Goal: Task Accomplishment & Management: Complete application form

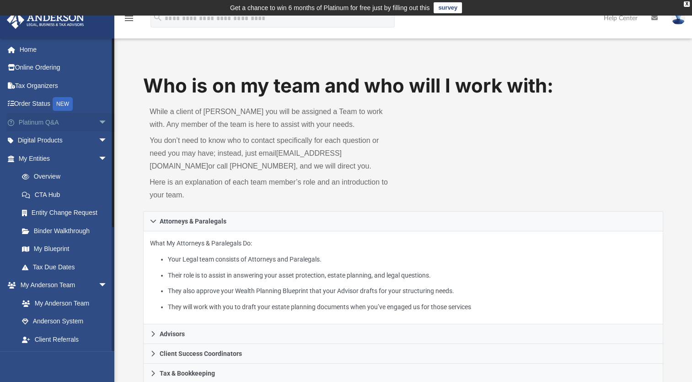
click at [98, 123] on span "arrow_drop_down" at bounding box center [107, 122] width 18 height 19
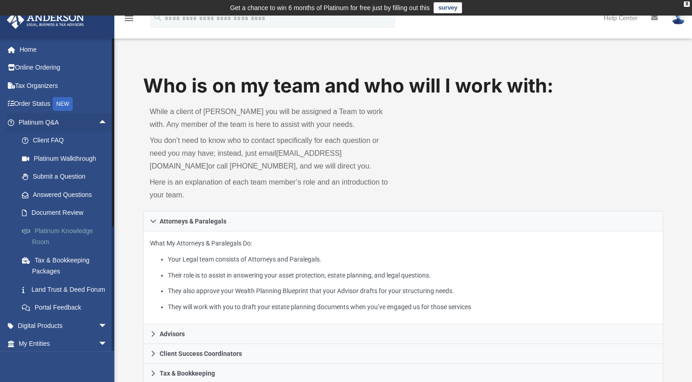
click at [46, 232] on link "Platinum Knowledge Room" at bounding box center [67, 235] width 108 height 29
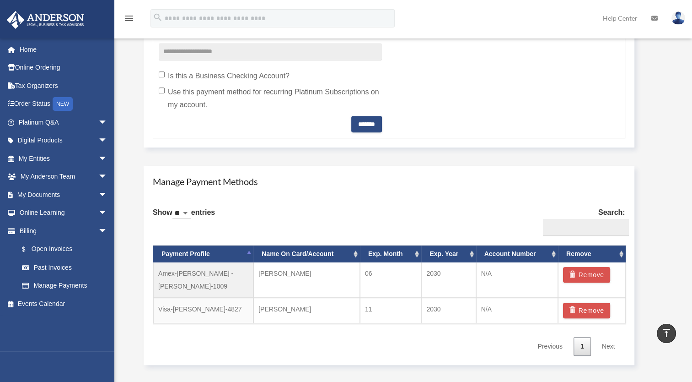
scroll to position [458, 0]
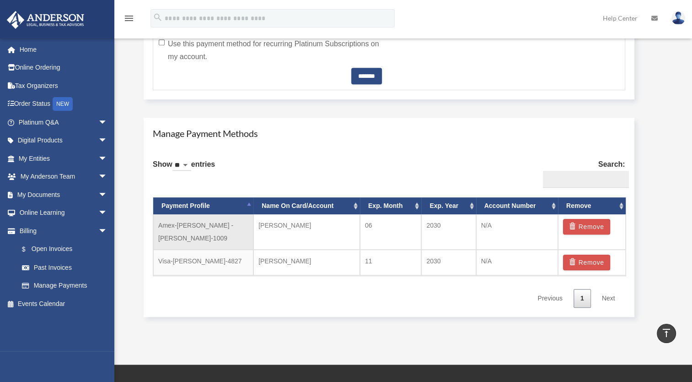
click at [218, 225] on td "Amex-Alison -Fisher-1009" at bounding box center [203, 231] width 100 height 35
click at [210, 226] on td "Amex-Alison -Fisher-1009" at bounding box center [203, 231] width 100 height 35
click at [208, 225] on td "Amex-Alison -Fisher-1009" at bounding box center [203, 231] width 100 height 35
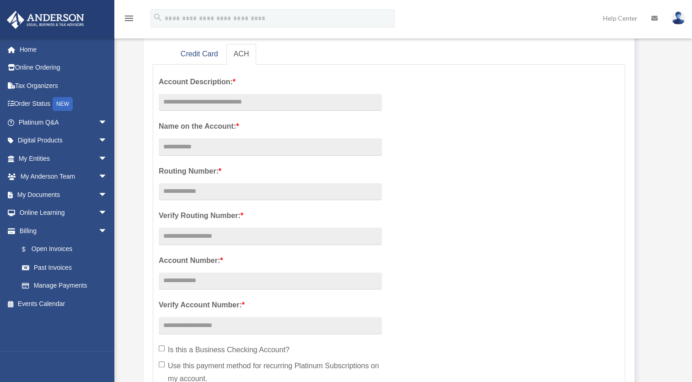
scroll to position [137, 0]
click at [200, 54] on link "Credit Card" at bounding box center [199, 53] width 52 height 21
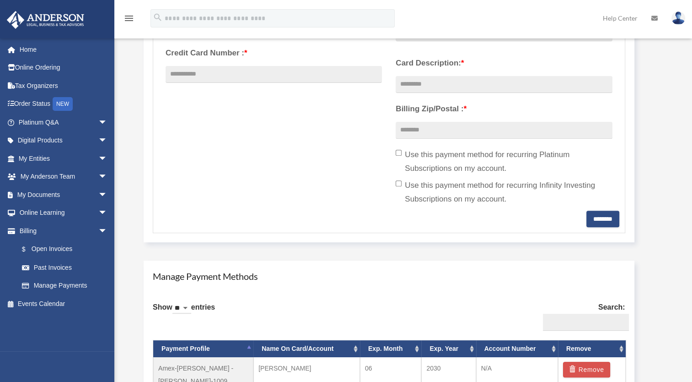
scroll to position [320, 0]
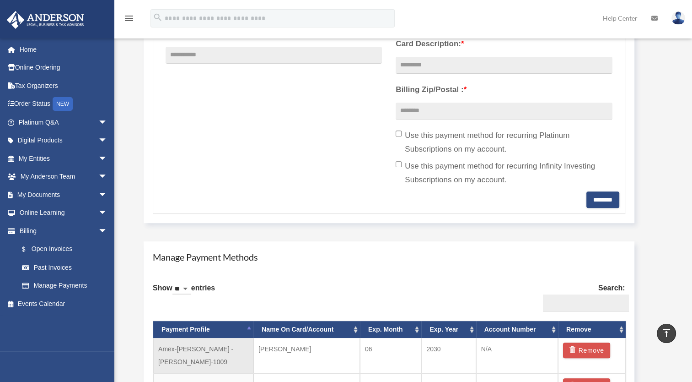
click at [208, 347] on td "Amex-Alison -Fisher-1009" at bounding box center [203, 355] width 100 height 35
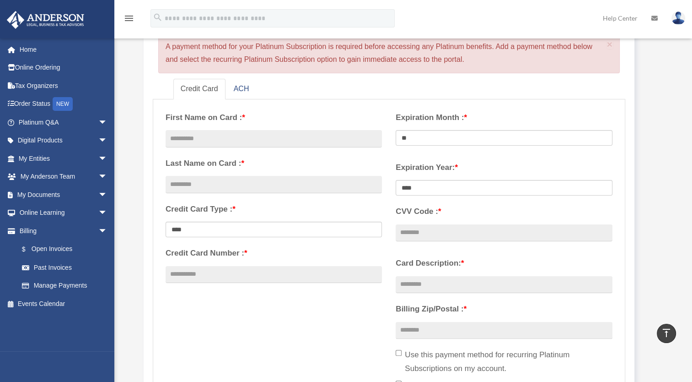
scroll to position [92, 0]
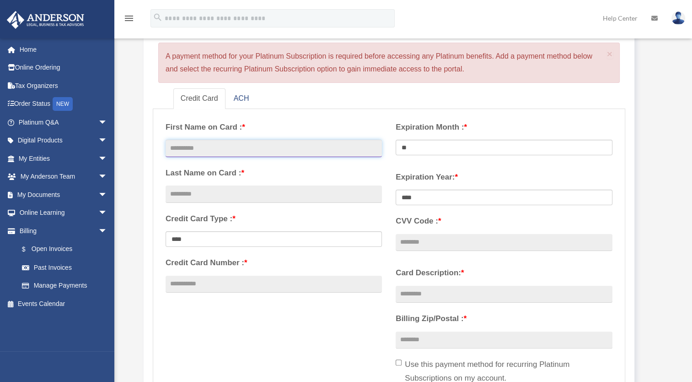
click at [178, 148] on input "text" at bounding box center [274, 148] width 216 height 17
type input "*****"
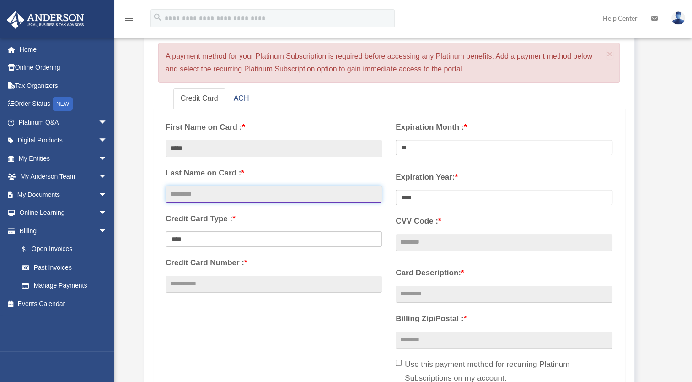
type input "*"
type input "******"
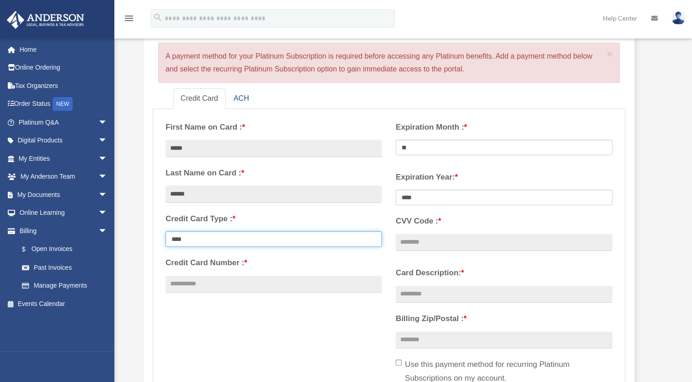
click at [208, 238] on select "**********" at bounding box center [274, 239] width 216 height 16
click at [166, 231] on select "**********" at bounding box center [274, 239] width 216 height 16
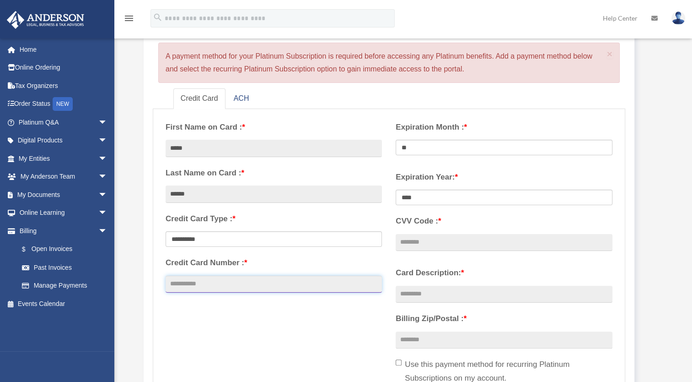
click at [184, 283] on input "Credit Card Number : *" at bounding box center [274, 283] width 216 height 17
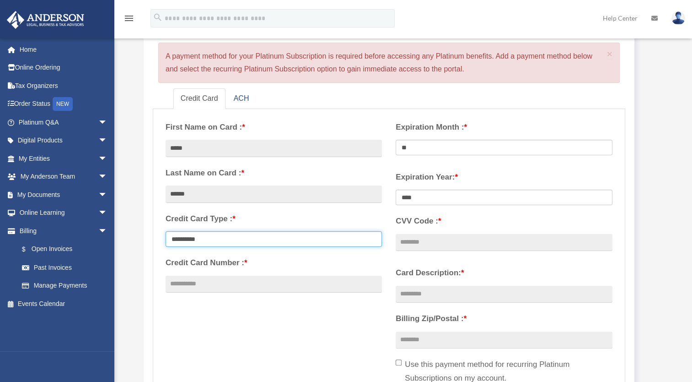
drag, startPoint x: 373, startPoint y: 240, endPoint x: 358, endPoint y: 241, distance: 15.6
click at [373, 240] on select "**********" at bounding box center [274, 239] width 216 height 16
select select "****"
click at [166, 231] on select "**********" at bounding box center [274, 239] width 216 height 16
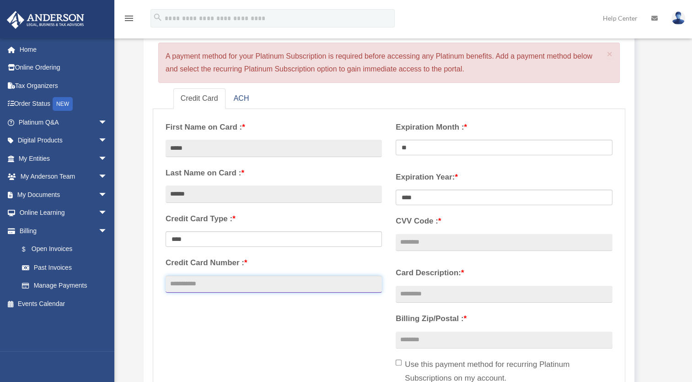
click at [181, 285] on input "Credit Card Number : *" at bounding box center [274, 283] width 216 height 17
type input "**********"
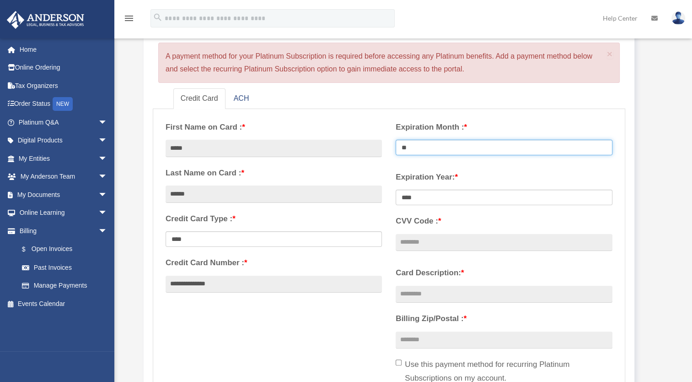
click at [413, 146] on select "** ** ** ** ** ** ** ** ** ** ** **" at bounding box center [504, 148] width 216 height 16
select select "**"
click at [396, 140] on select "** ** ** ** ** ** ** ** ** ** ** **" at bounding box center [504, 148] width 216 height 16
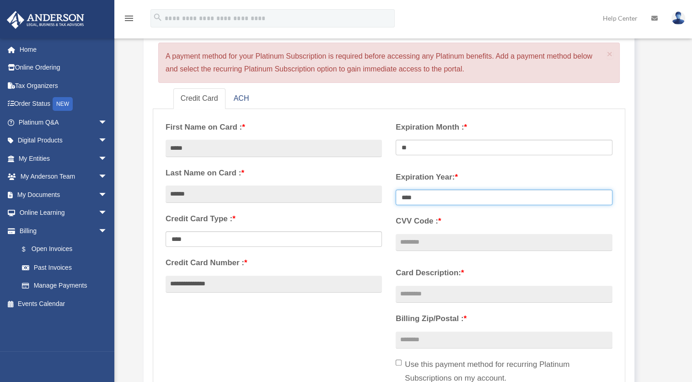
click at [421, 197] on select "**** **** **** **** **** **** **** **** ****" at bounding box center [504, 197] width 216 height 16
select select "****"
click at [396, 189] on select "**** **** **** **** **** **** **** **** ****" at bounding box center [504, 197] width 216 height 16
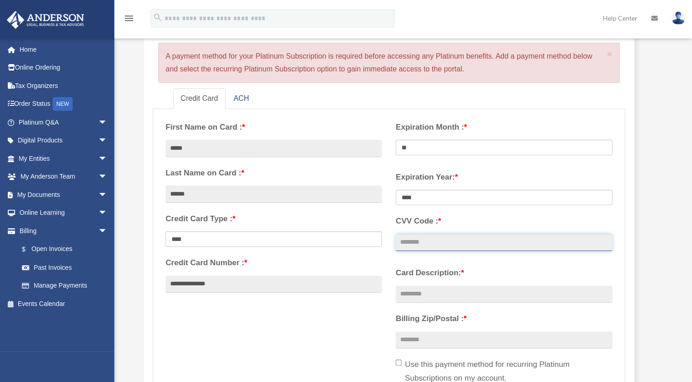
click at [430, 237] on input "CVV Code : *" at bounding box center [504, 242] width 216 height 17
type input "****"
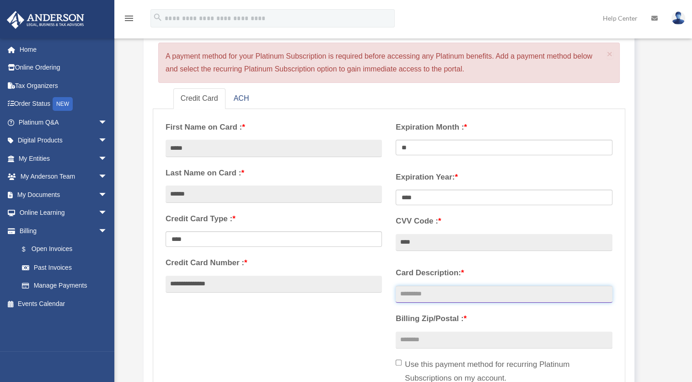
click at [403, 296] on input "Card Description: *" at bounding box center [504, 294] width 216 height 17
type input "**********"
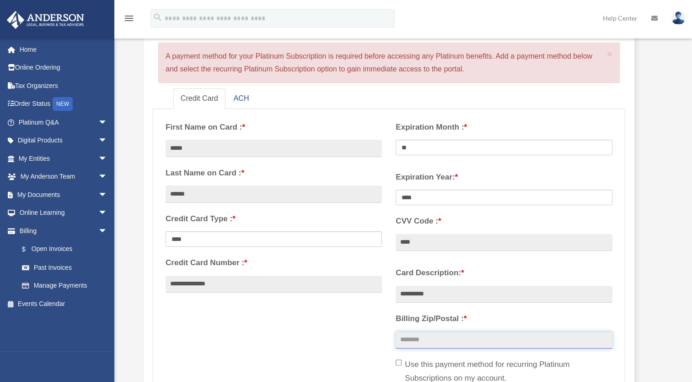
click at [415, 338] on input "Billing Zip/Postal : *" at bounding box center [504, 339] width 216 height 17
type input "*****"
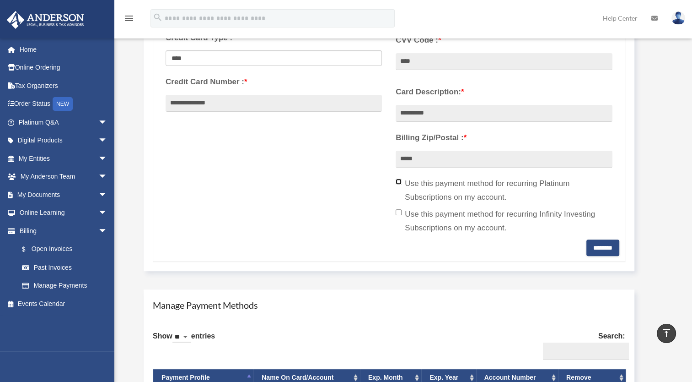
scroll to position [275, 0]
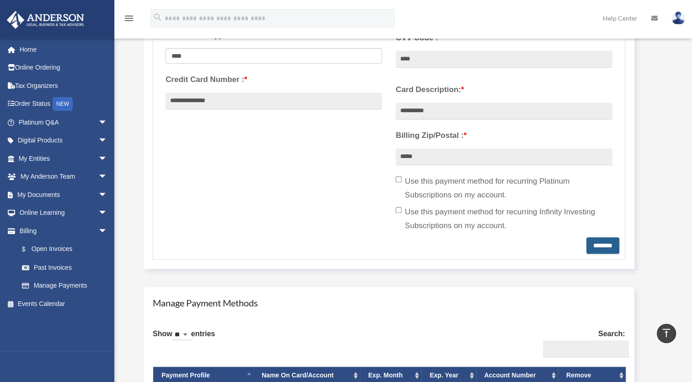
click at [593, 246] on input "********" at bounding box center [603, 245] width 33 height 16
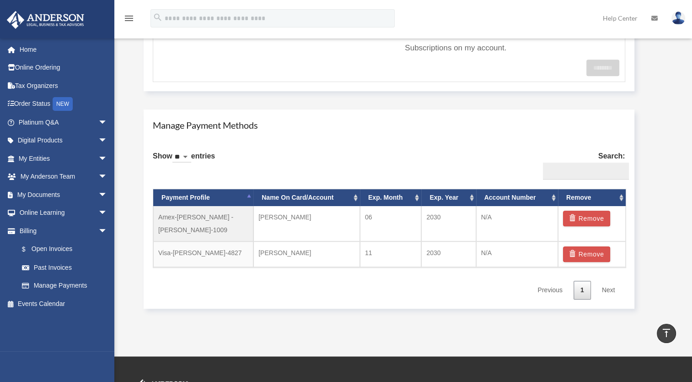
scroll to position [503, 0]
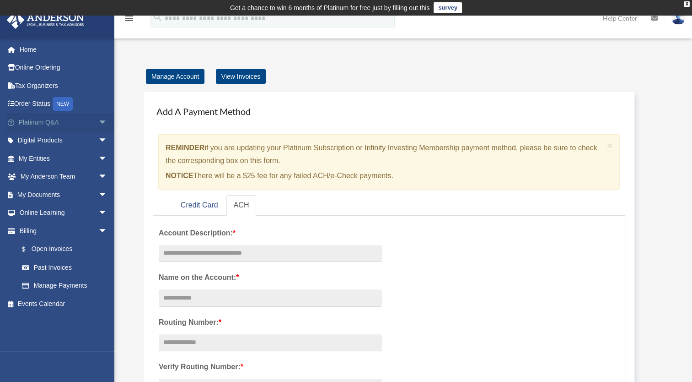
click at [49, 123] on link "Platinum Q&A arrow_drop_down" at bounding box center [63, 122] width 115 height 18
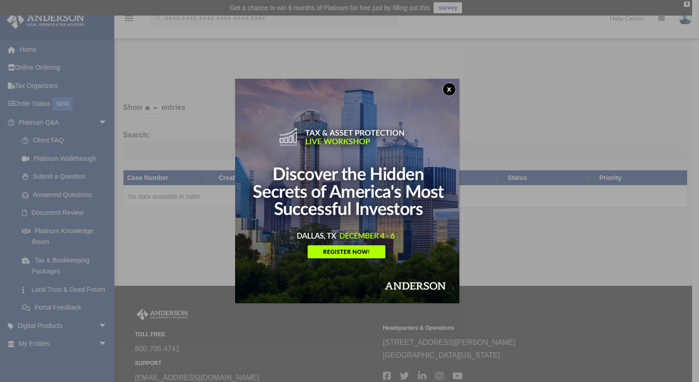
click at [449, 88] on button "x" at bounding box center [449, 89] width 14 height 14
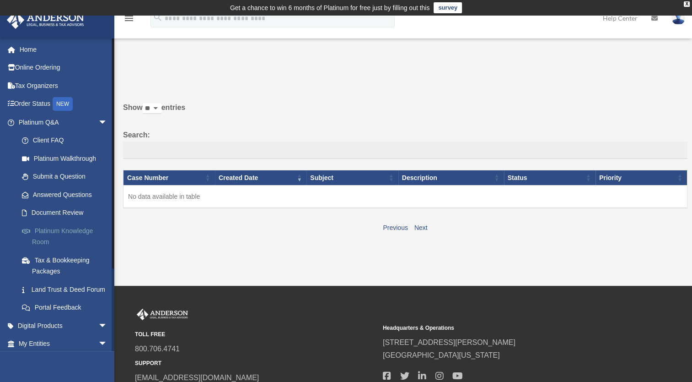
click at [48, 231] on link "Platinum Knowledge Room" at bounding box center [67, 235] width 108 height 29
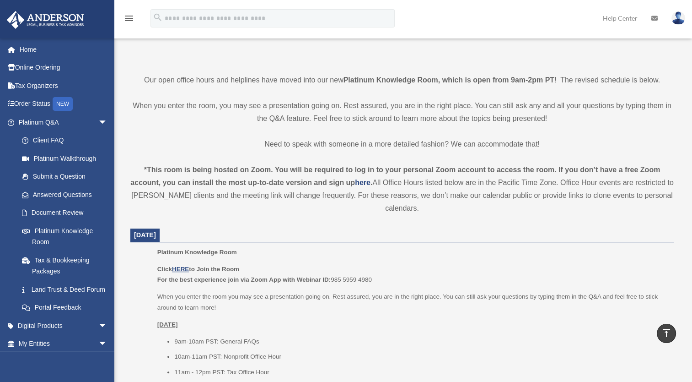
scroll to position [183, 0]
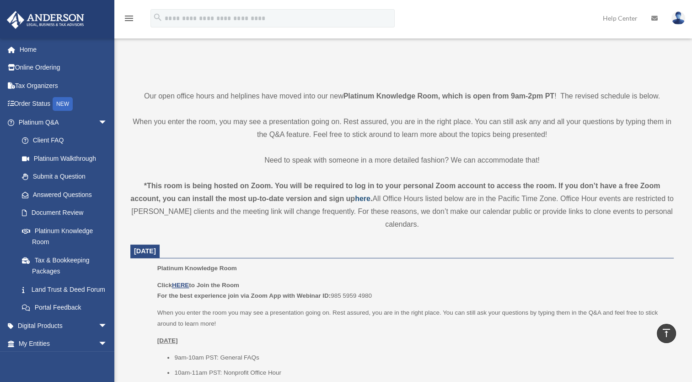
click at [366, 198] on strong "here" at bounding box center [363, 198] width 16 height 8
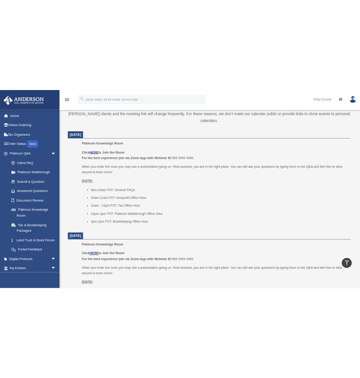
scroll to position [323, 0]
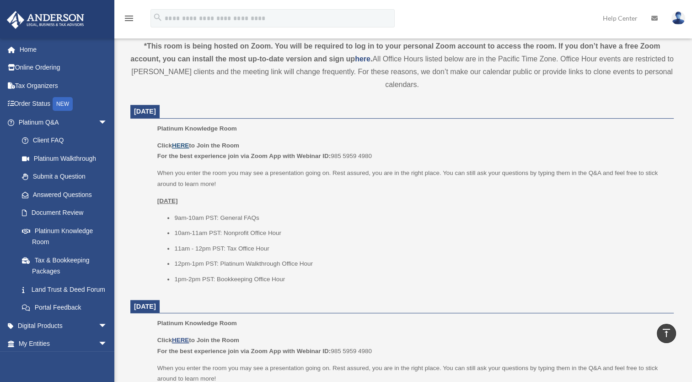
click at [183, 144] on u "HERE" at bounding box center [180, 145] width 17 height 7
drag, startPoint x: 331, startPoint y: 154, endPoint x: 381, endPoint y: 155, distance: 49.9
click at [381, 155] on p "Click HERE to Join the Room For the best experience join via Zoom App with Webi…" at bounding box center [412, 151] width 510 height 22
drag, startPoint x: 381, startPoint y: 155, endPoint x: 359, endPoint y: 155, distance: 22.0
copy p "985 5959 4980"
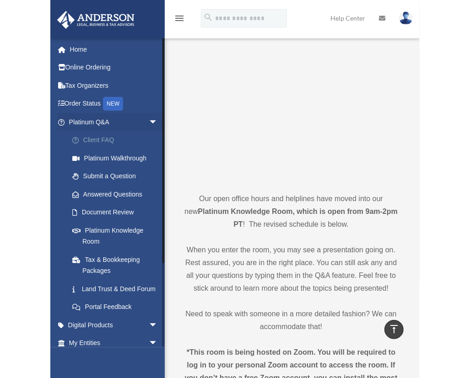
scroll to position [0, 0]
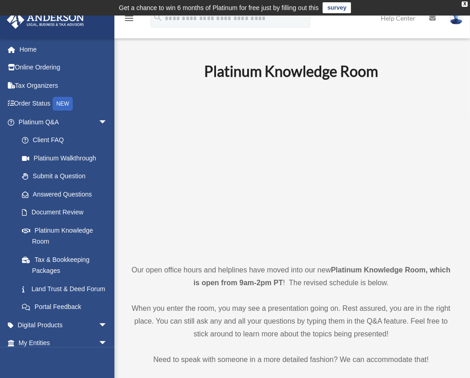
click at [463, 3] on div "X" at bounding box center [465, 3] width 6 height 5
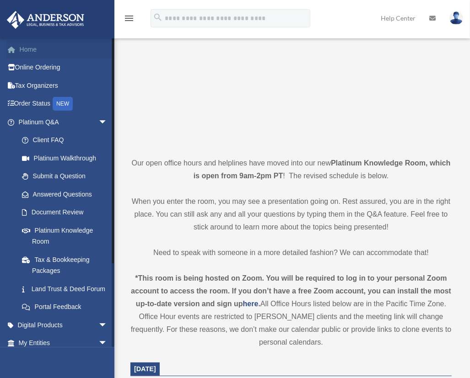
click at [29, 49] on link "Home" at bounding box center [63, 49] width 115 height 18
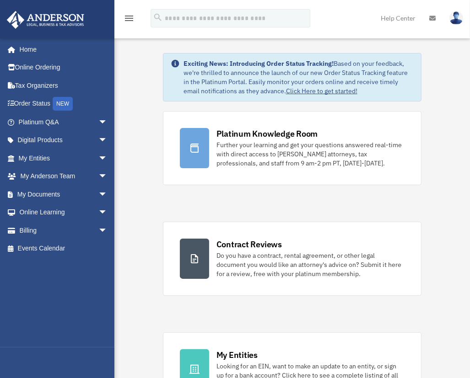
click at [454, 20] on img at bounding box center [456, 17] width 14 height 13
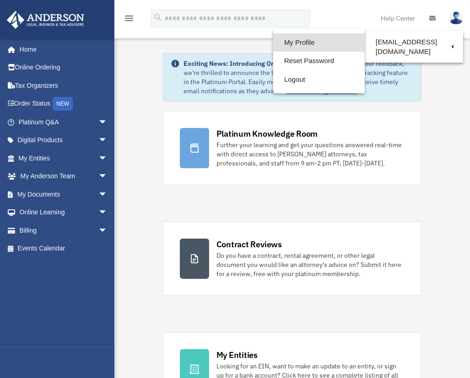
click at [289, 45] on link "My Profile" at bounding box center [319, 42] width 92 height 19
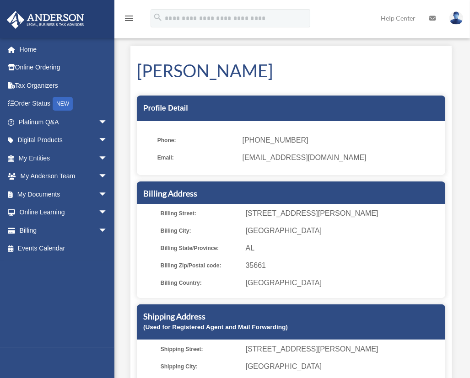
click at [381, 66] on h1 "[PERSON_NAME]" at bounding box center [291, 71] width 308 height 24
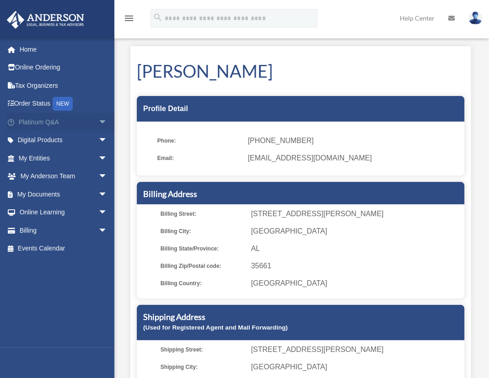
click at [98, 121] on span "arrow_drop_down" at bounding box center [107, 122] width 18 height 19
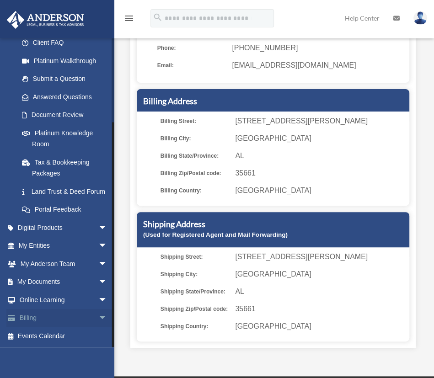
scroll to position [92, 0]
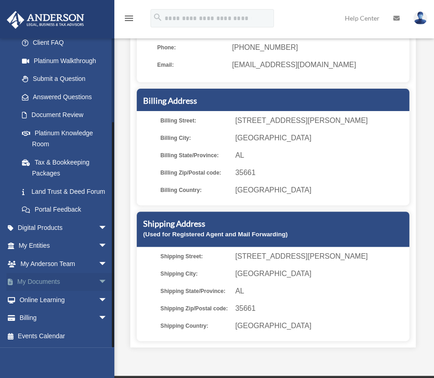
click at [98, 281] on span "arrow_drop_down" at bounding box center [107, 282] width 18 height 19
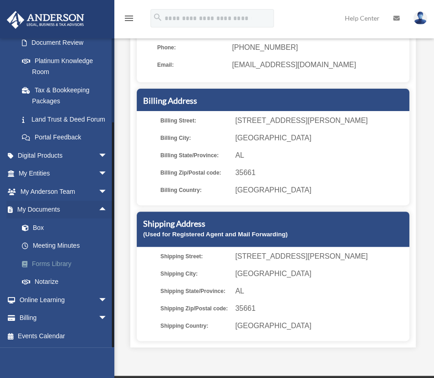
scroll to position [181, 0]
click at [46, 260] on link "Forms Library" at bounding box center [67, 264] width 108 height 18
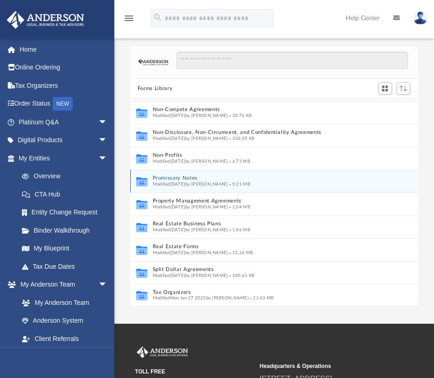
click at [143, 178] on icon "grid" at bounding box center [141, 182] width 11 height 9
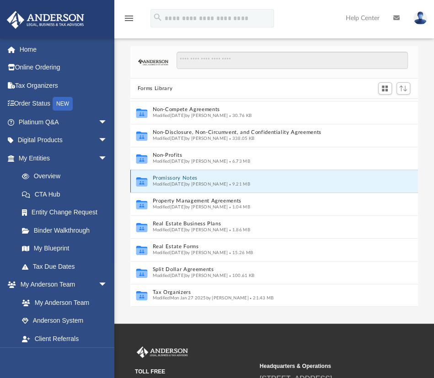
click at [165, 182] on div "Modified Fri Nov 4 2022 by Mary Acree 9.21 MB" at bounding box center [264, 185] width 224 height 6
drag, startPoint x: 165, startPoint y: 181, endPoint x: 156, endPoint y: 178, distance: 8.8
click at [156, 178] on button "Promissory Notes" at bounding box center [264, 179] width 224 height 6
click at [157, 177] on button "Promissory Notes" at bounding box center [264, 179] width 224 height 6
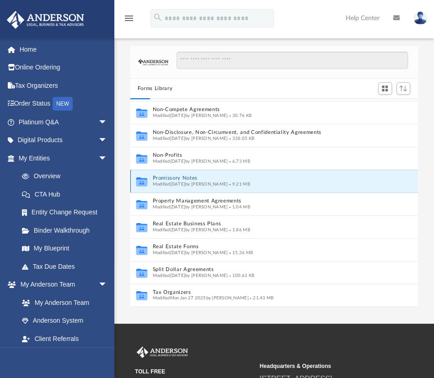
click at [157, 177] on button "Promissory Notes" at bounding box center [264, 179] width 224 height 6
click at [140, 182] on icon "grid" at bounding box center [141, 182] width 11 height 7
click at [139, 182] on icon "grid" at bounding box center [141, 182] width 11 height 7
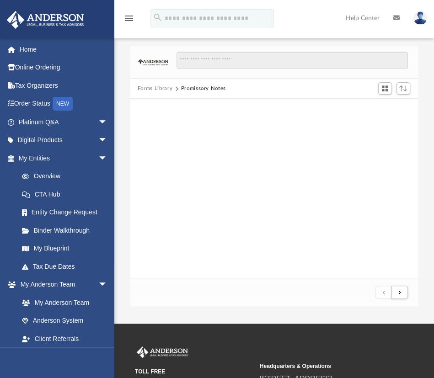
scroll to position [173, 281]
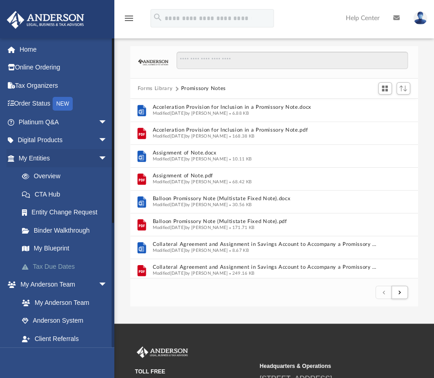
click at [40, 267] on link "Tax Due Dates" at bounding box center [67, 267] width 108 height 18
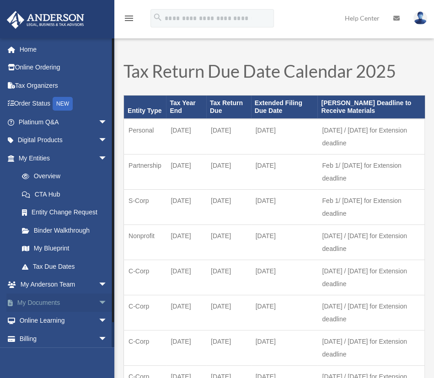
click at [98, 302] on span "arrow_drop_down" at bounding box center [107, 303] width 18 height 19
click at [34, 70] on link "Online Ordering" at bounding box center [63, 68] width 115 height 18
click at [28, 67] on link "Online Ordering" at bounding box center [63, 68] width 115 height 18
click at [27, 48] on link "Home" at bounding box center [63, 49] width 115 height 18
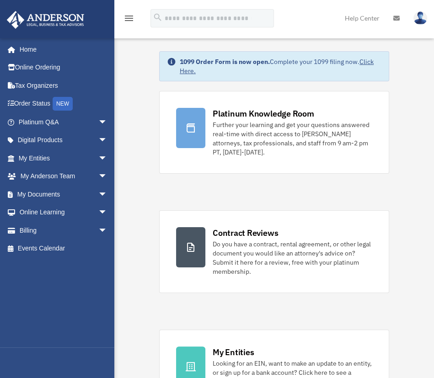
click at [372, 63] on link "Click Here." at bounding box center [277, 66] width 194 height 17
click at [98, 139] on span "arrow_drop_down" at bounding box center [107, 140] width 18 height 19
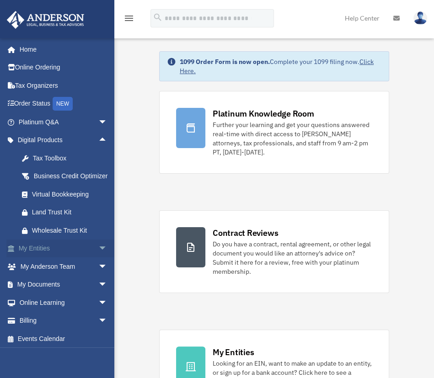
click at [98, 259] on span "arrow_drop_down" at bounding box center [107, 249] width 18 height 19
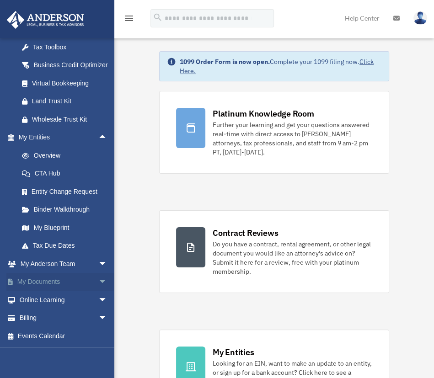
scroll to position [122, 0]
click at [44, 156] on link "Overview" at bounding box center [67, 155] width 108 height 18
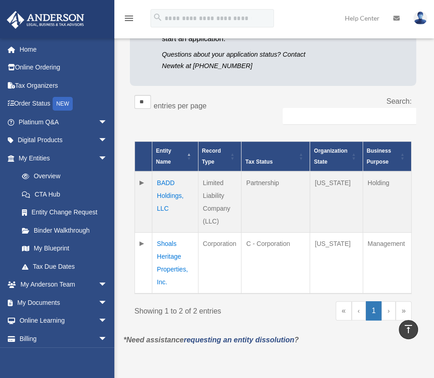
scroll to position [137, 0]
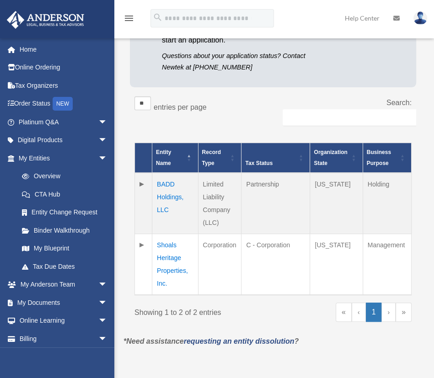
click at [163, 194] on td "BADD Holdings, LLC" at bounding box center [175, 203] width 46 height 61
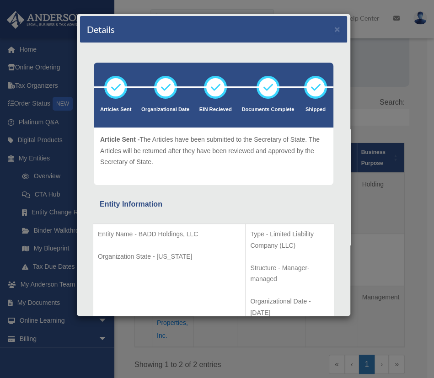
scroll to position [0, 0]
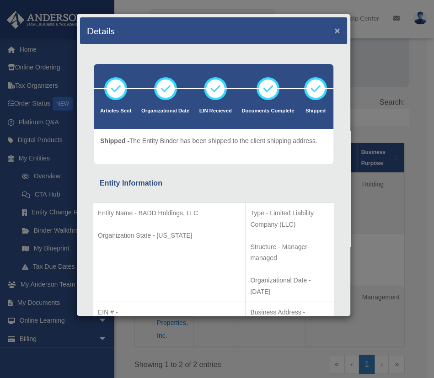
click at [335, 30] on button "×" at bounding box center [338, 31] width 6 height 10
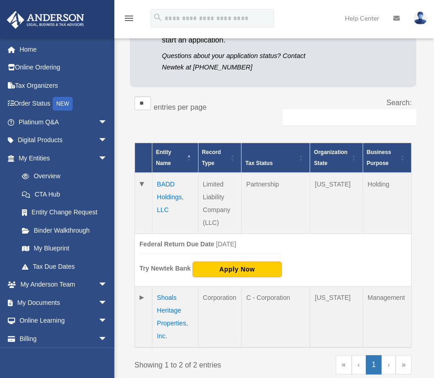
click at [162, 308] on td "Shoals Heritage Properties, Inc." at bounding box center [175, 316] width 46 height 61
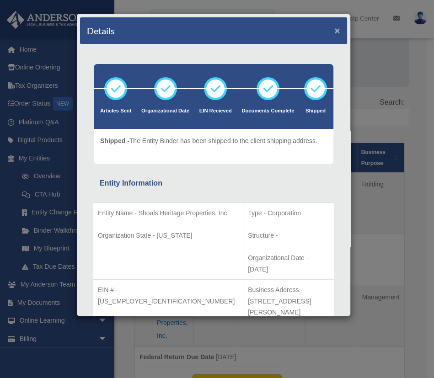
click at [335, 29] on button "×" at bounding box center [338, 31] width 6 height 10
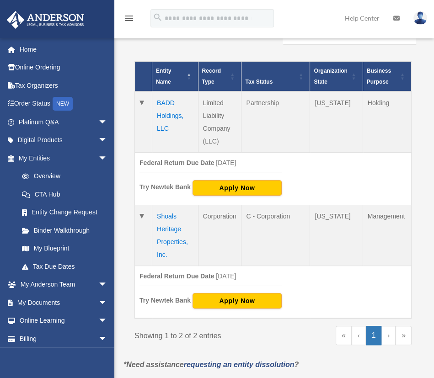
scroll to position [229, 0]
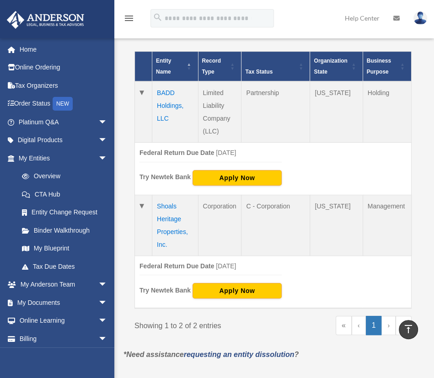
click at [170, 213] on td "Shoals Heritage Properties, Inc." at bounding box center [175, 225] width 46 height 61
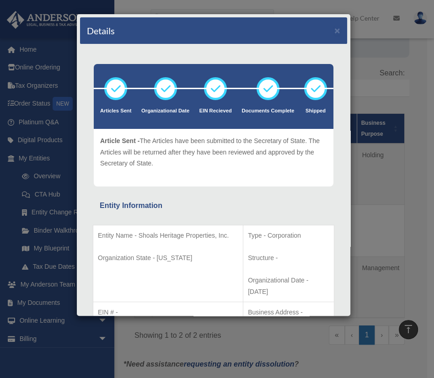
scroll to position [46, 0]
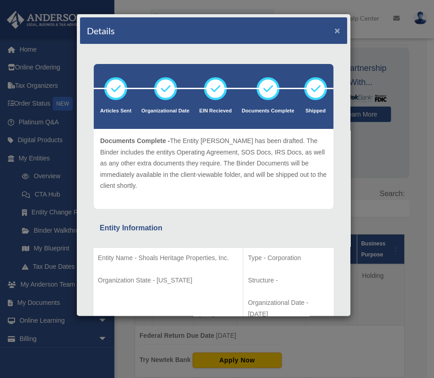
click at [335, 28] on button "×" at bounding box center [338, 31] width 6 height 10
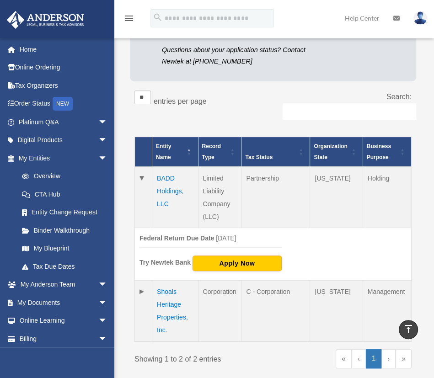
scroll to position [137, 0]
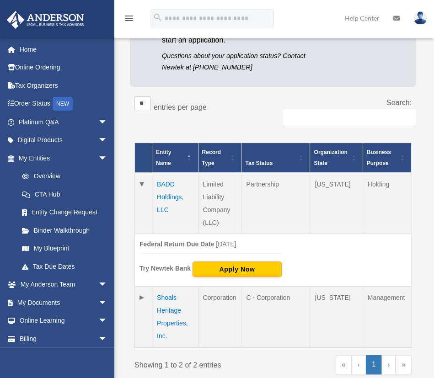
click at [142, 295] on td at bounding box center [143, 316] width 17 height 61
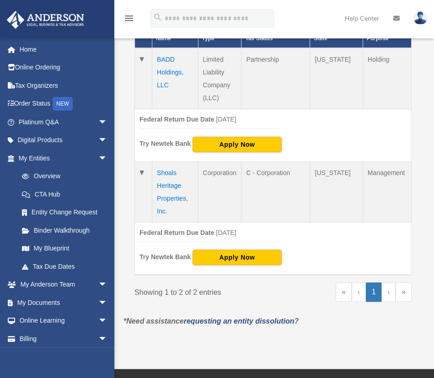
scroll to position [275, 0]
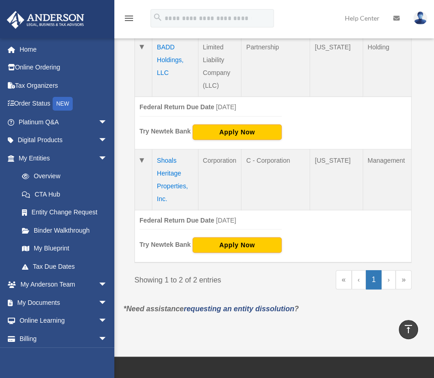
click at [388, 280] on link "›" at bounding box center [389, 279] width 14 height 19
click at [389, 278] on link "›" at bounding box center [389, 279] width 14 height 19
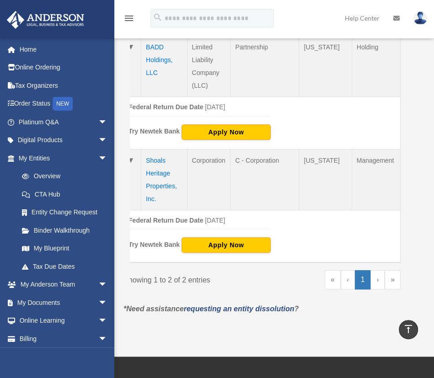
scroll to position [0, 0]
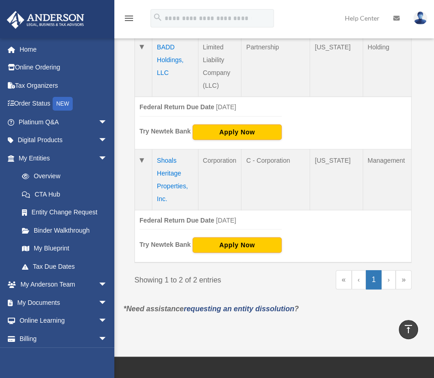
click at [335, 122] on td "Federal Return Due Date March 15 Try Newtek Bank Apply Now" at bounding box center [273, 123] width 277 height 53
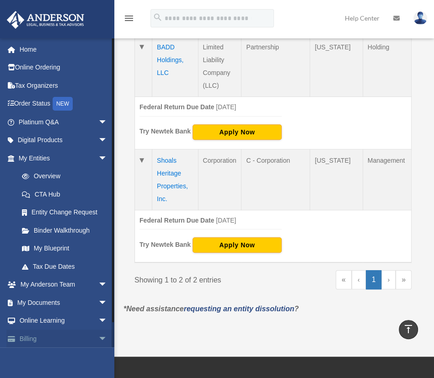
click at [98, 337] on span "arrow_drop_down" at bounding box center [107, 339] width 18 height 19
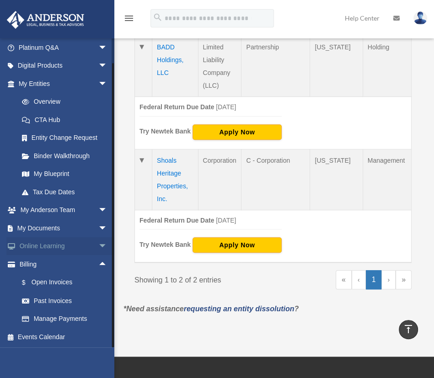
scroll to position [75, 0]
click at [98, 262] on span "arrow_drop_up" at bounding box center [107, 264] width 18 height 19
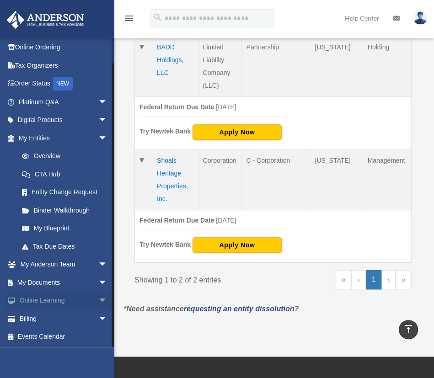
click at [98, 297] on span "arrow_drop_down" at bounding box center [107, 301] width 18 height 19
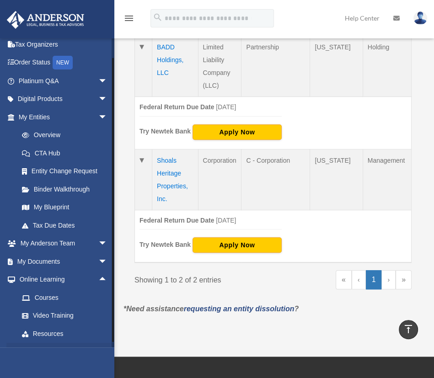
scroll to position [75, 0]
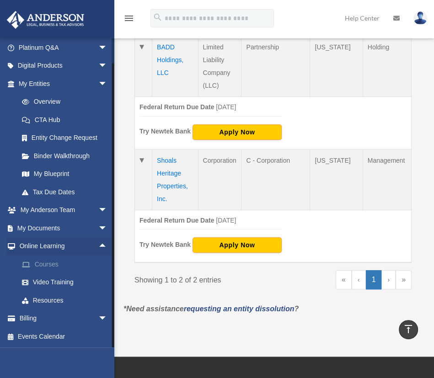
click at [40, 267] on link "Courses" at bounding box center [67, 264] width 108 height 18
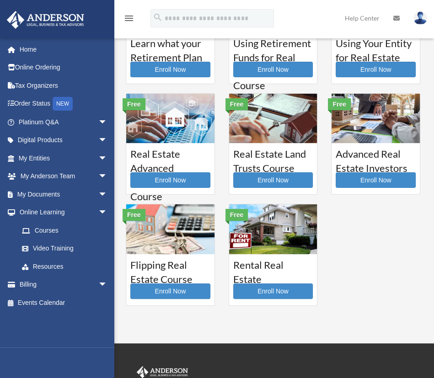
scroll to position [46, 0]
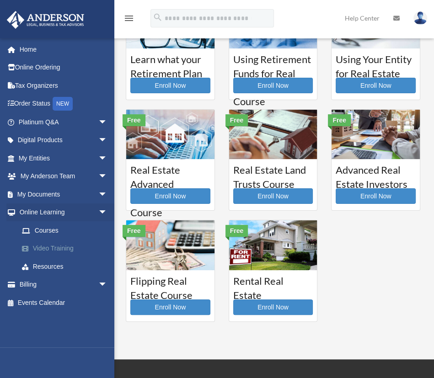
click at [40, 250] on link "Video Training" at bounding box center [67, 249] width 108 height 18
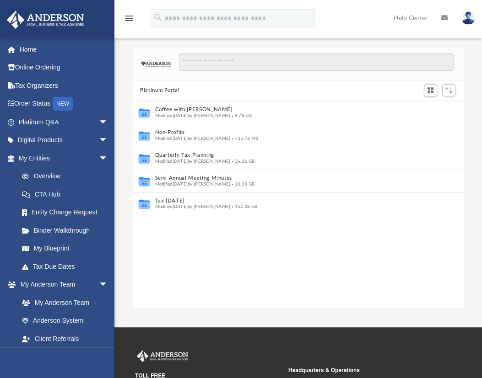
scroll to position [201, 324]
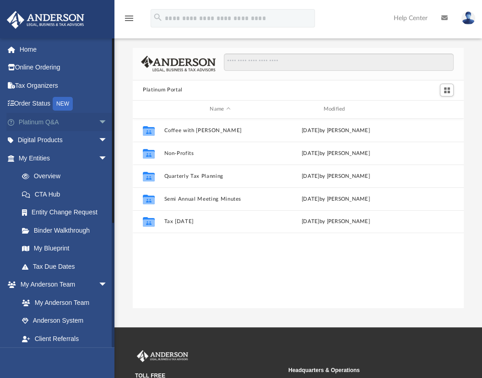
click at [98, 124] on span "arrow_drop_down" at bounding box center [107, 122] width 18 height 19
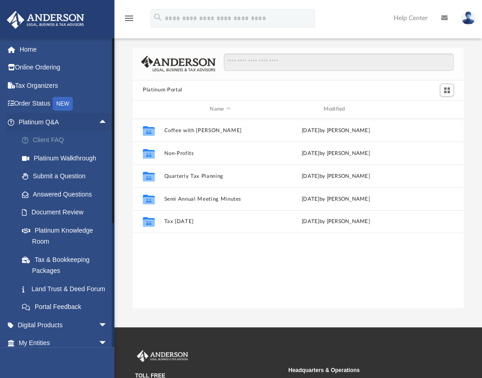
click at [44, 137] on link "Client FAQ" at bounding box center [67, 140] width 108 height 18
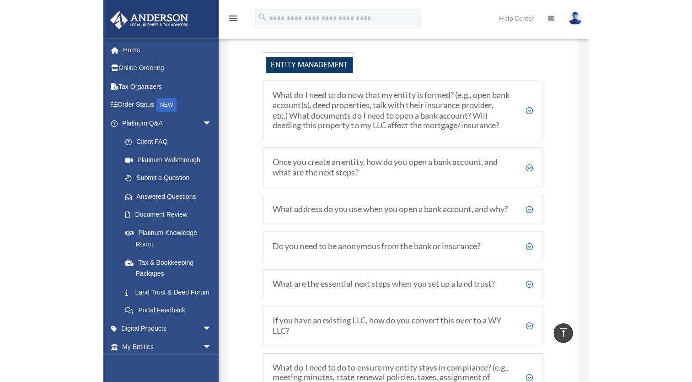
scroll to position [1010, 0]
